Goal: Task Accomplishment & Management: Complete application form

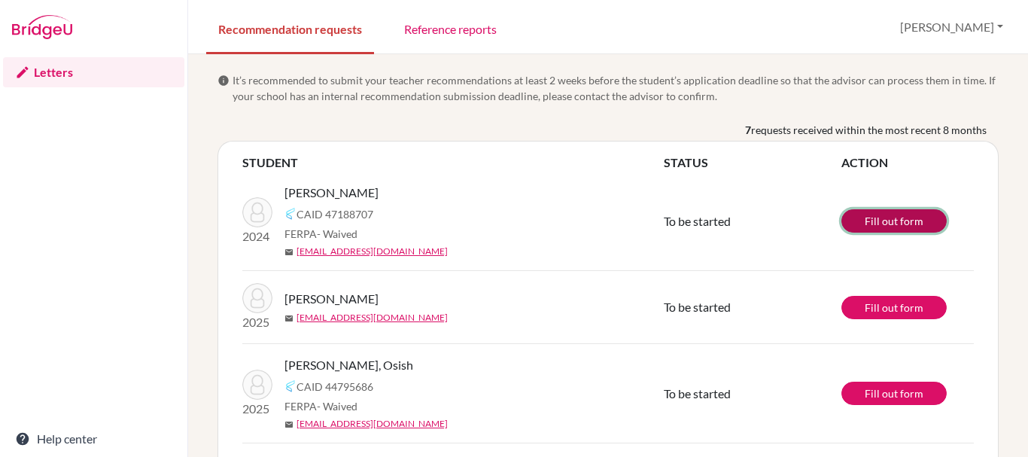
click at [897, 223] on link "Fill out form" at bounding box center [893, 220] width 105 height 23
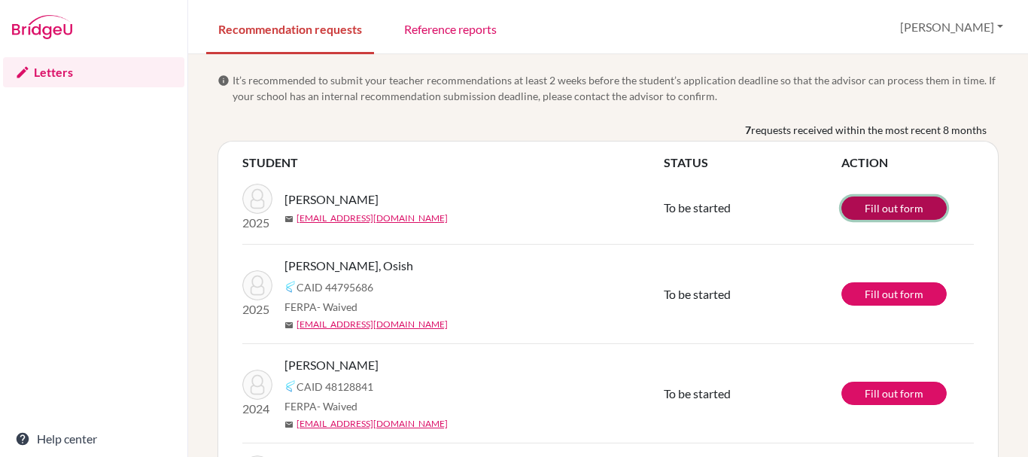
click at [893, 206] on link "Fill out form" at bounding box center [893, 207] width 105 height 23
